Goal: Communication & Community: Ask a question

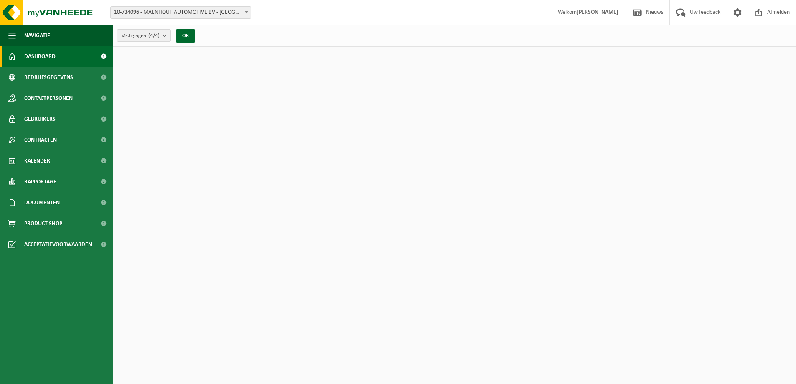
click at [191, 18] on span "10-734096 - MAENHOUT AUTOMOTIVE BV - [GEOGRAPHIC_DATA]" at bounding box center [181, 13] width 140 height 12
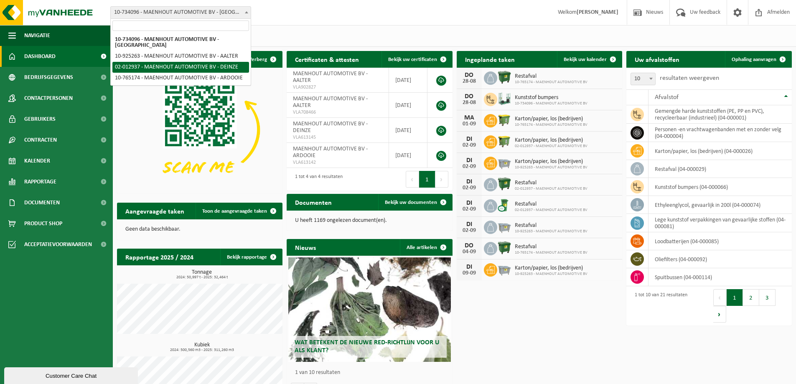
select select "2480"
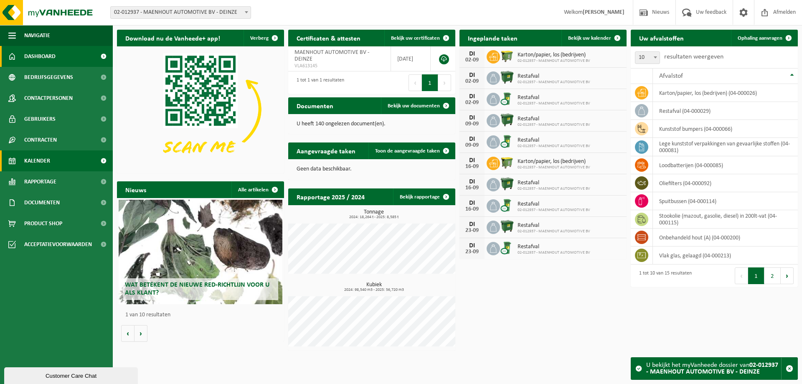
click at [44, 165] on span "Kalender" at bounding box center [37, 160] width 26 height 21
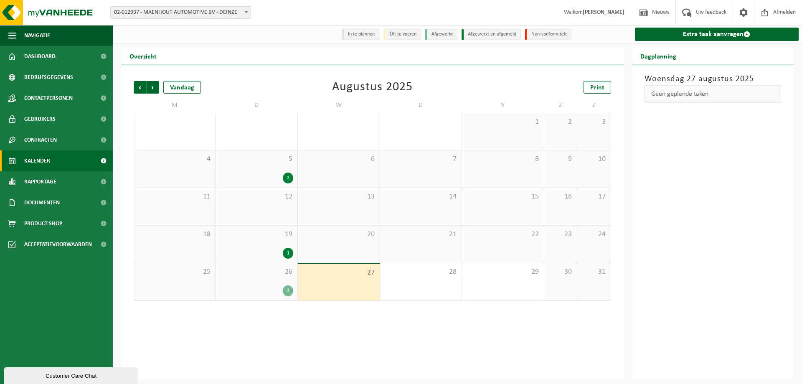
click at [50, 375] on div "Customer Care Chat" at bounding box center [70, 376] width 121 height 6
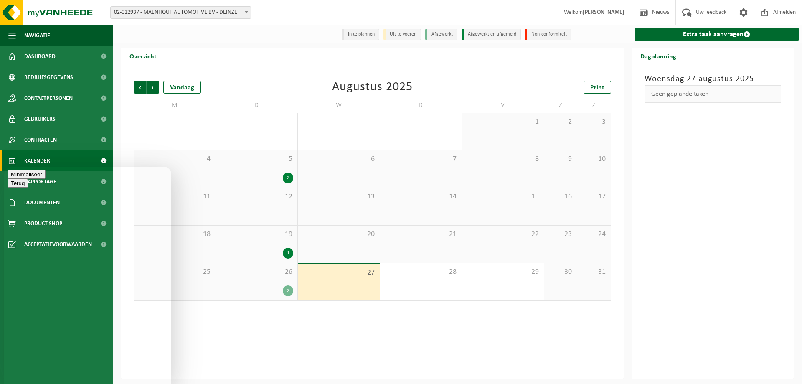
click at [4, 167] on div "Beoordeel deze chat Upload bestand Emoji invoeren" at bounding box center [4, 167] width 0 height 0
click at [4, 167] on textarea at bounding box center [4, 167] width 0 height 0
click at [4, 167] on textarea "Beste op 21/08/" at bounding box center [4, 167] width 0 height 0
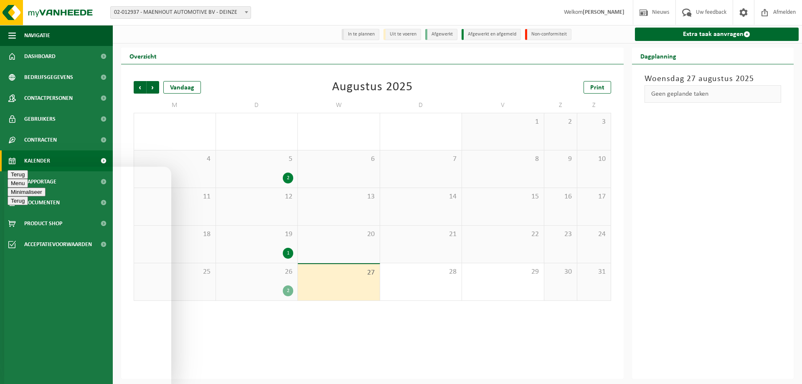
type textarea "Beste op 19/08 werd een aanvraag ingediend om een ton met spuitbussen op te hal…"
